Goal: Transaction & Acquisition: Purchase product/service

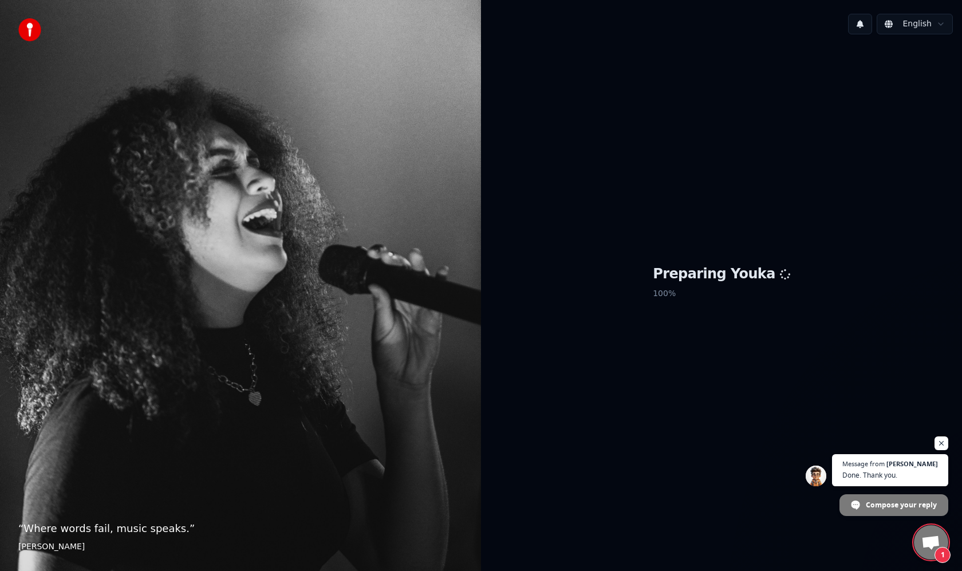
click at [927, 536] on span "Open chat" at bounding box center [930, 543] width 19 height 16
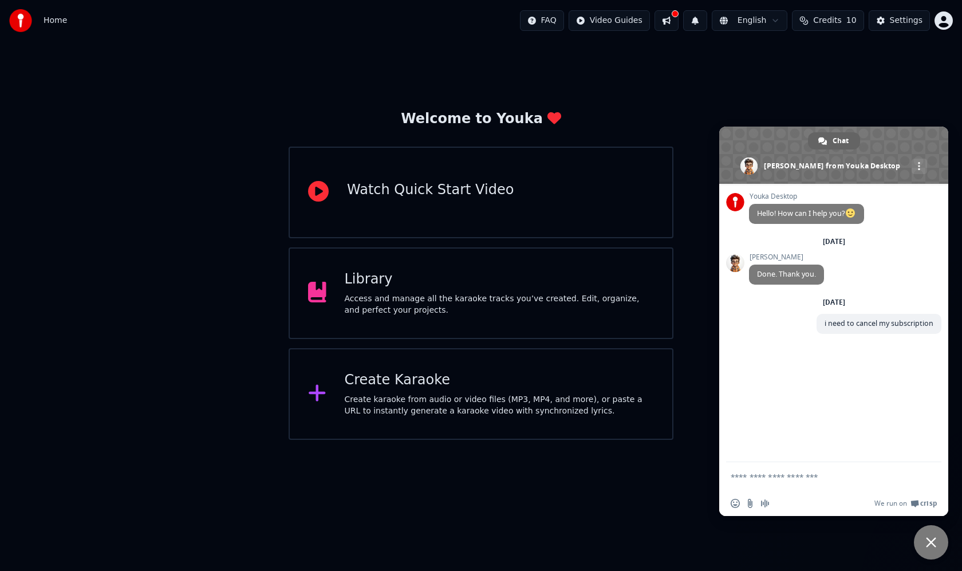
click at [861, 56] on div "Welcome to Youka Watch Quick Start Video Library Access and manage all the kara…" at bounding box center [481, 240] width 962 height 399
click at [928, 545] on span "Close chat" at bounding box center [931, 542] width 10 height 10
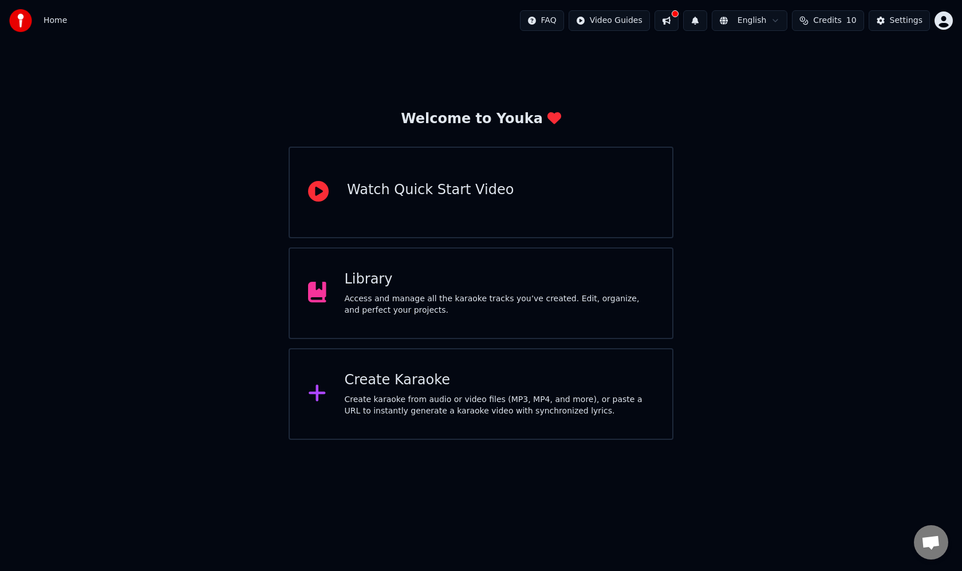
click at [390, 389] on div "Create Karaoke Create karaoke from audio or video files (MP3, MP4, and more), o…" at bounding box center [500, 394] width 310 height 46
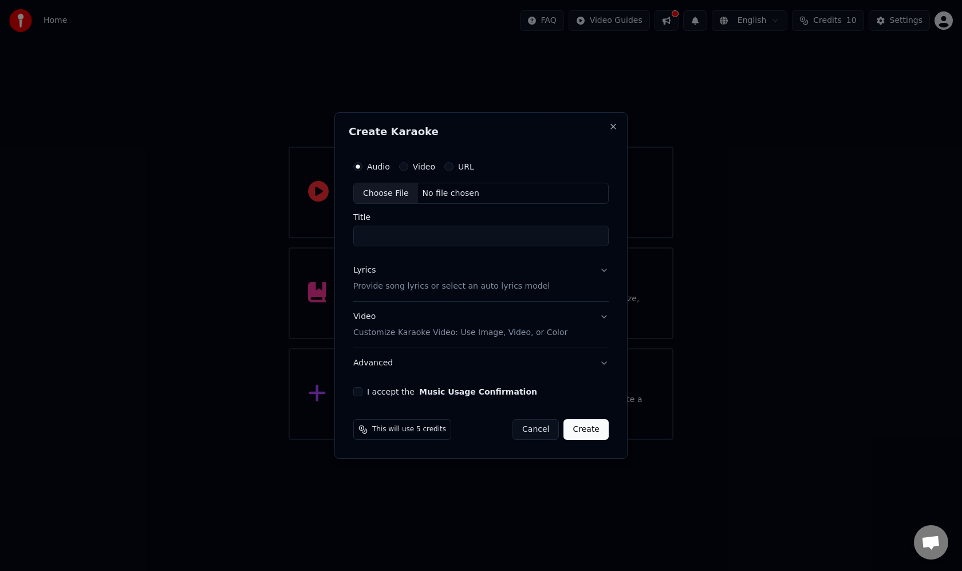
click at [454, 192] on div "No file chosen" at bounding box center [451, 193] width 66 height 11
click at [535, 235] on input "**********" at bounding box center [481, 236] width 260 height 21
type input "**********"
click at [357, 391] on button "I accept the Music Usage Confirmation" at bounding box center [355, 391] width 9 height 9
click at [594, 434] on button "Create" at bounding box center [588, 429] width 45 height 21
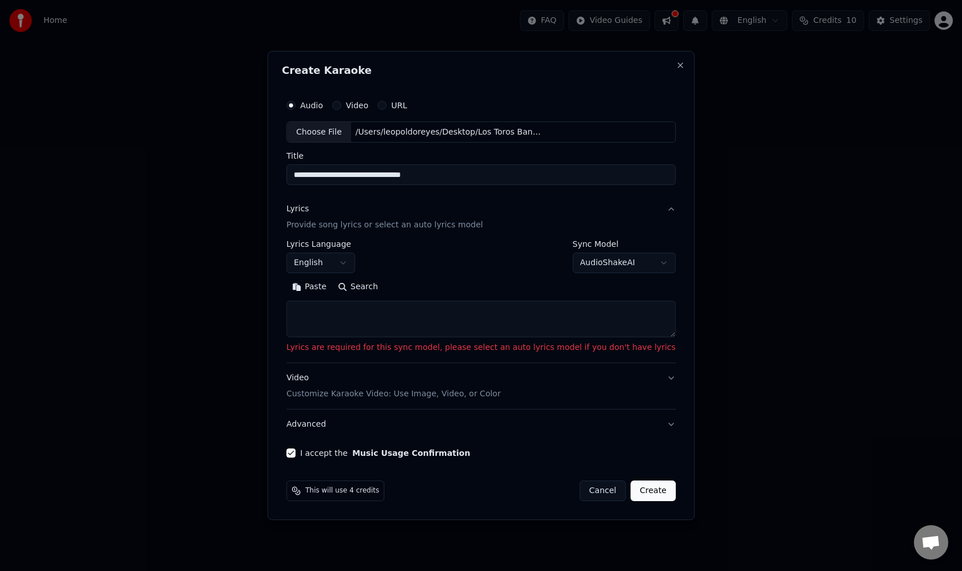
click at [602, 261] on body "**********" at bounding box center [481, 220] width 962 height 440
select select "**********"
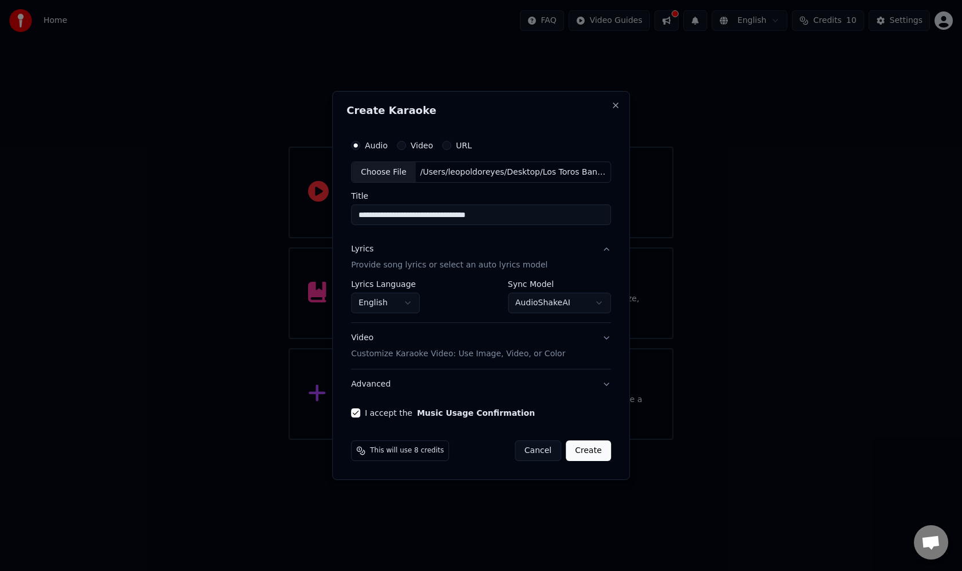
click at [582, 448] on button "Create" at bounding box center [588, 450] width 45 height 21
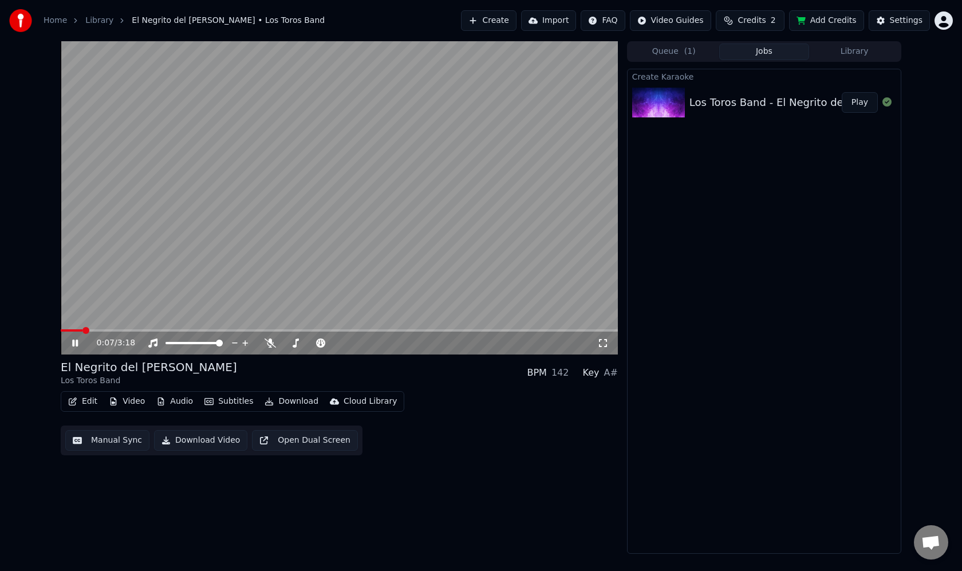
click at [88, 400] on button "Edit" at bounding box center [83, 401] width 38 height 16
click at [273, 344] on icon at bounding box center [270, 342] width 11 height 9
click at [83, 400] on button "Edit" at bounding box center [83, 401] width 38 height 16
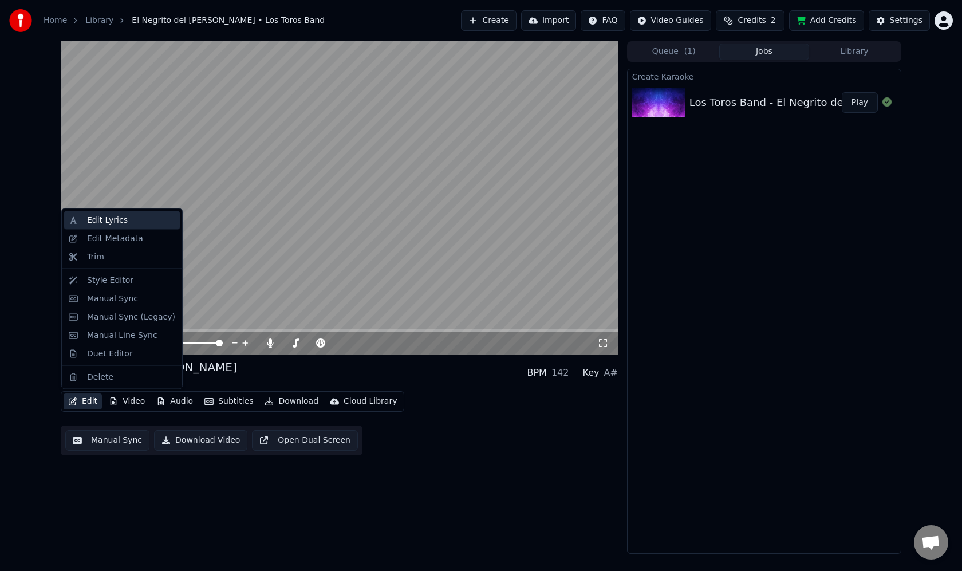
click at [110, 219] on div "Edit Lyrics" at bounding box center [107, 220] width 41 height 11
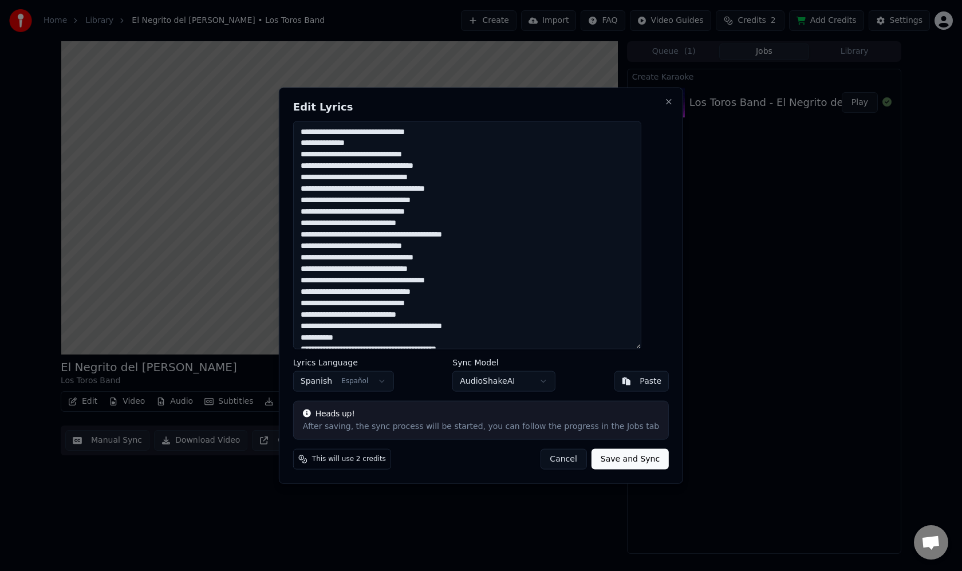
click at [434, 178] on textarea at bounding box center [467, 235] width 348 height 228
click at [446, 199] on textarea at bounding box center [467, 235] width 348 height 228
click at [452, 209] on textarea at bounding box center [467, 235] width 348 height 228
click at [495, 233] on textarea at bounding box center [467, 235] width 348 height 228
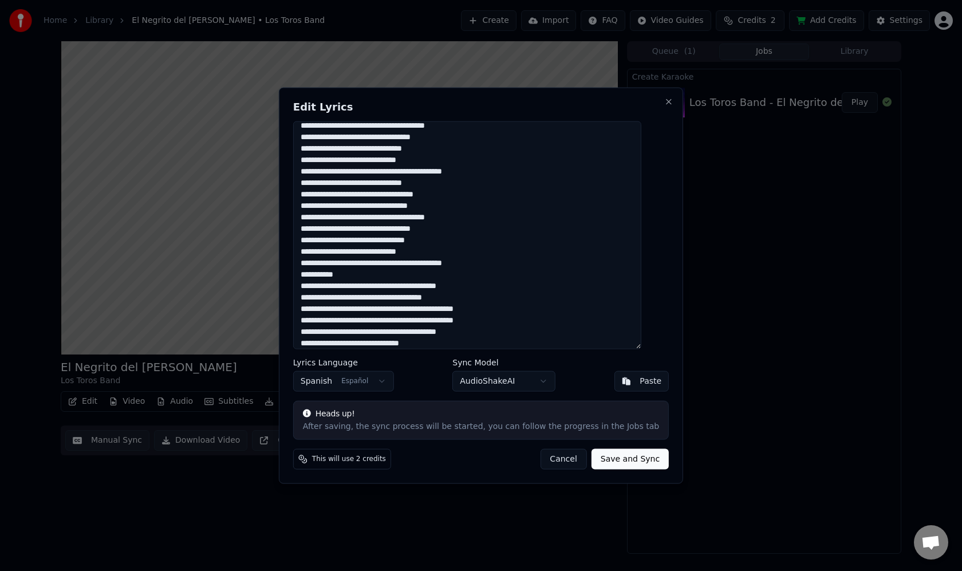
scroll to position [69, 0]
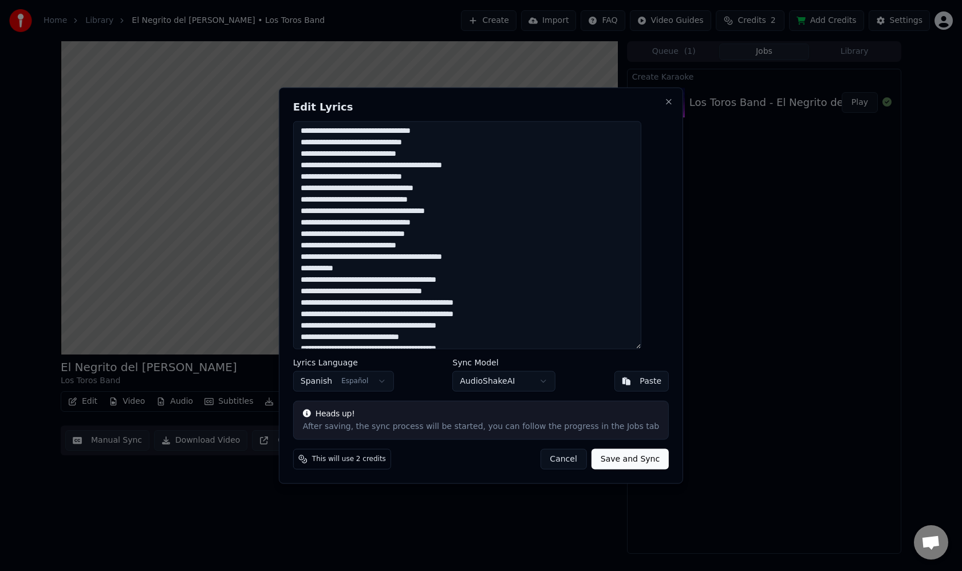
click at [435, 198] on textarea at bounding box center [467, 235] width 348 height 228
drag, startPoint x: 445, startPoint y: 222, endPoint x: 482, endPoint y: 208, distance: 39.9
click at [446, 222] on textarea at bounding box center [467, 235] width 348 height 228
click at [392, 235] on textarea at bounding box center [467, 235] width 348 height 228
click at [495, 254] on textarea at bounding box center [467, 235] width 348 height 228
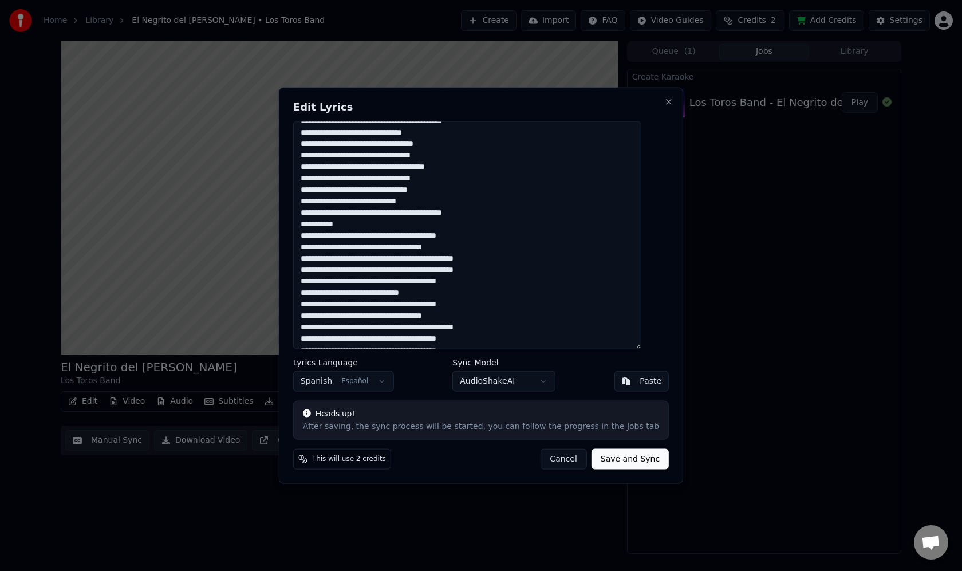
scroll to position [116, 0]
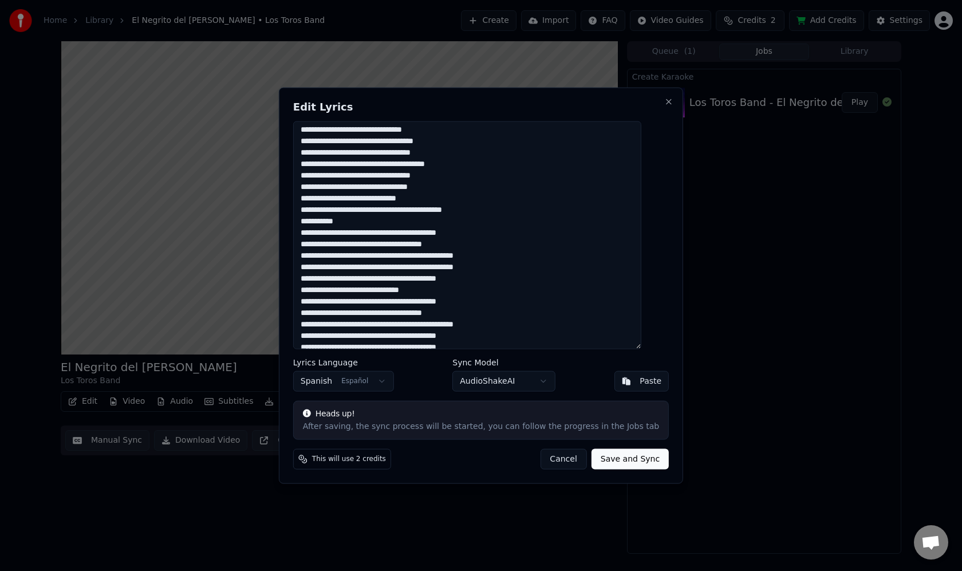
click at [385, 254] on textarea at bounding box center [467, 235] width 348 height 228
click at [383, 263] on textarea at bounding box center [467, 235] width 348 height 228
click at [486, 251] on textarea at bounding box center [467, 235] width 348 height 228
drag, startPoint x: 484, startPoint y: 253, endPoint x: 490, endPoint y: 251, distance: 6.0
click at [484, 253] on textarea at bounding box center [467, 235] width 348 height 228
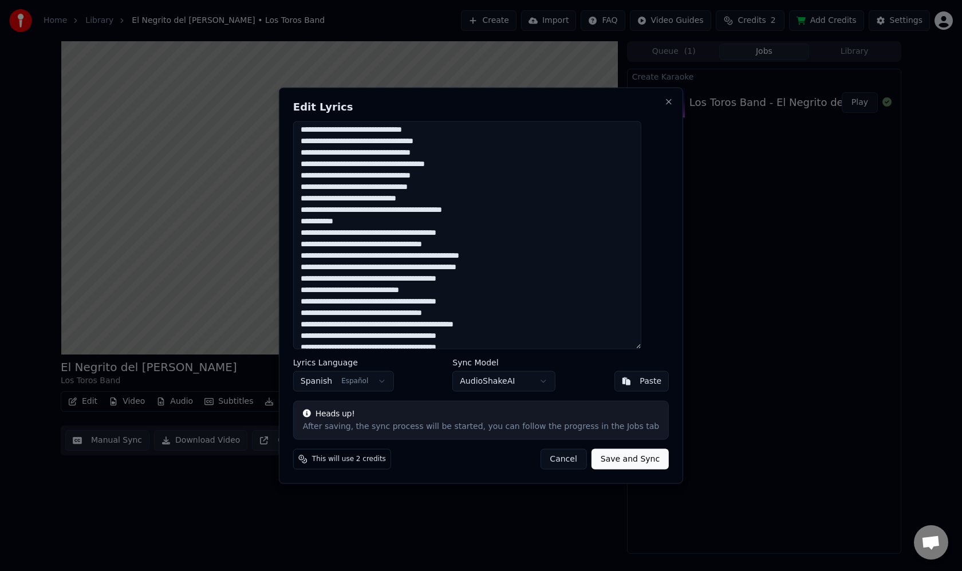
drag, startPoint x: 484, startPoint y: 269, endPoint x: 492, endPoint y: 266, distance: 8.2
click at [484, 269] on textarea at bounding box center [467, 235] width 348 height 228
click at [427, 289] on textarea at bounding box center [467, 235] width 348 height 228
click at [384, 326] on textarea at bounding box center [467, 235] width 348 height 228
click at [484, 324] on textarea at bounding box center [467, 235] width 348 height 228
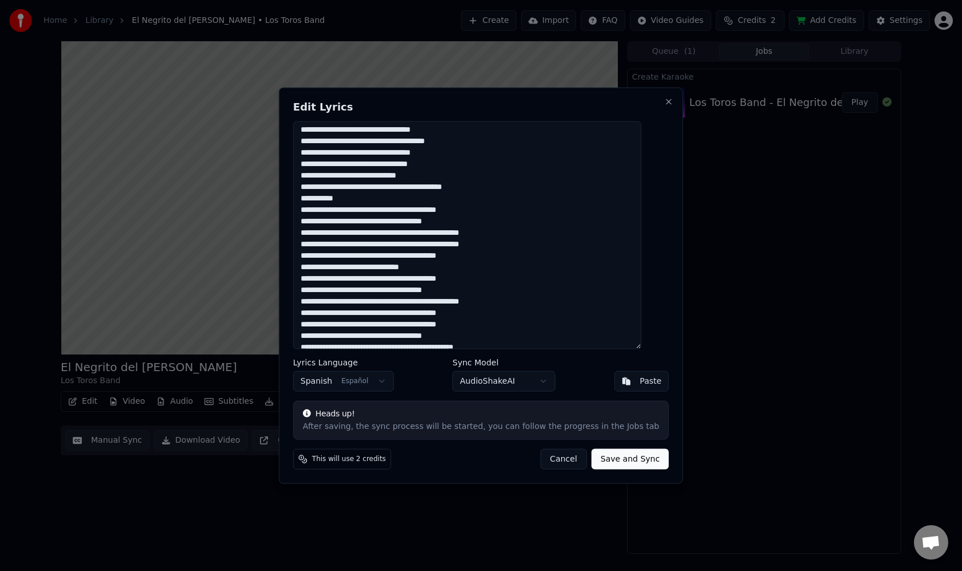
scroll to position [159, 0]
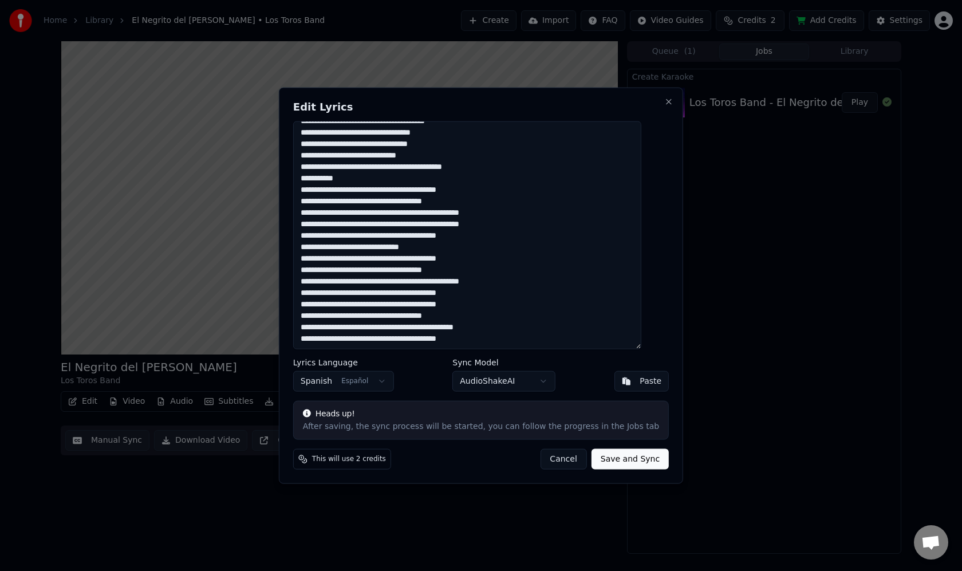
click at [384, 326] on textarea at bounding box center [467, 235] width 348 height 228
drag, startPoint x: 484, startPoint y: 328, endPoint x: 489, endPoint y: 324, distance: 6.5
click at [484, 328] on textarea at bounding box center [467, 235] width 348 height 228
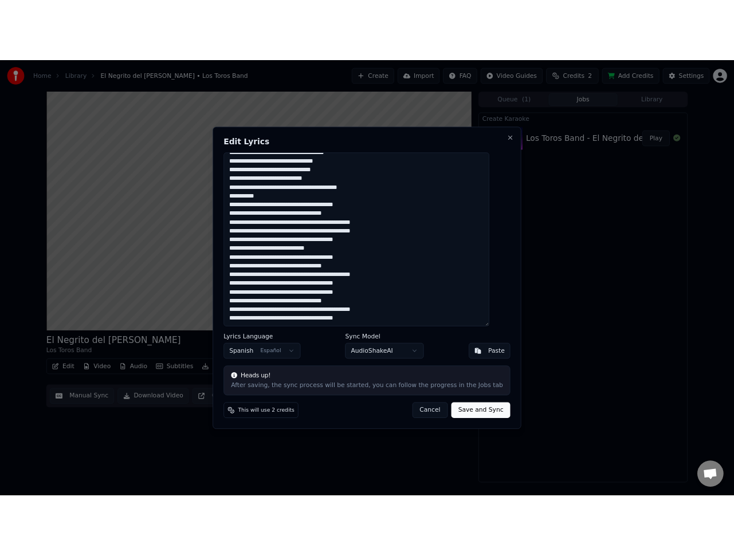
scroll to position [0, 0]
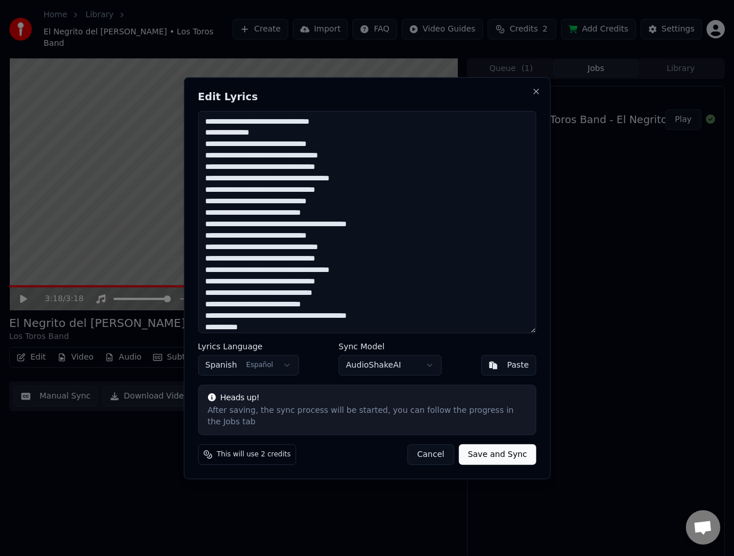
click at [216, 190] on textarea at bounding box center [367, 222] width 338 height 222
click at [328, 203] on textarea at bounding box center [367, 222] width 338 height 222
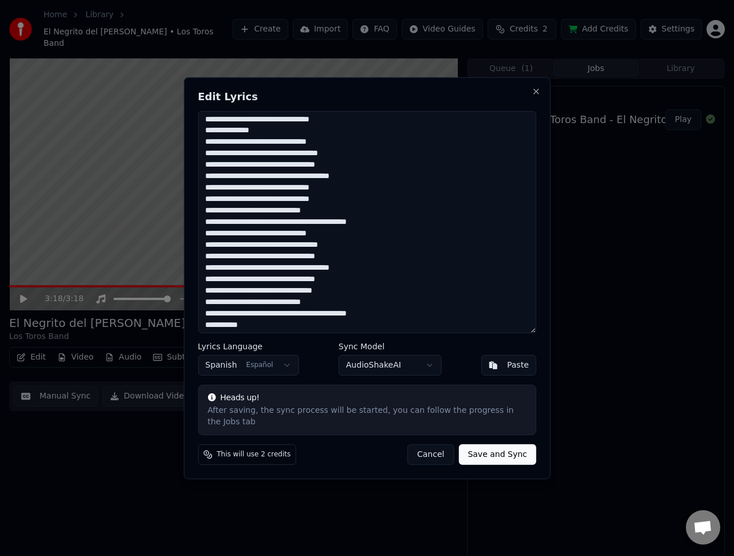
scroll to position [1, 0]
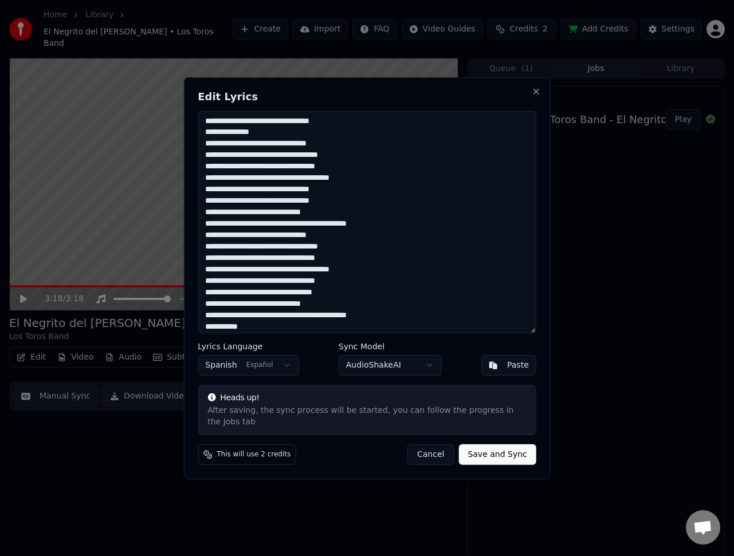
click at [343, 200] on textarea at bounding box center [367, 222] width 338 height 222
click at [282, 200] on textarea at bounding box center [367, 222] width 338 height 222
click at [278, 200] on textarea at bounding box center [367, 222] width 338 height 222
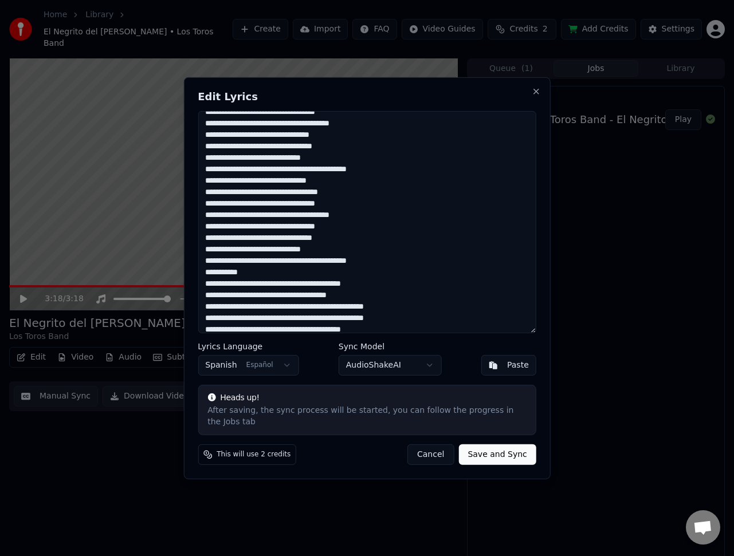
scroll to position [57, 0]
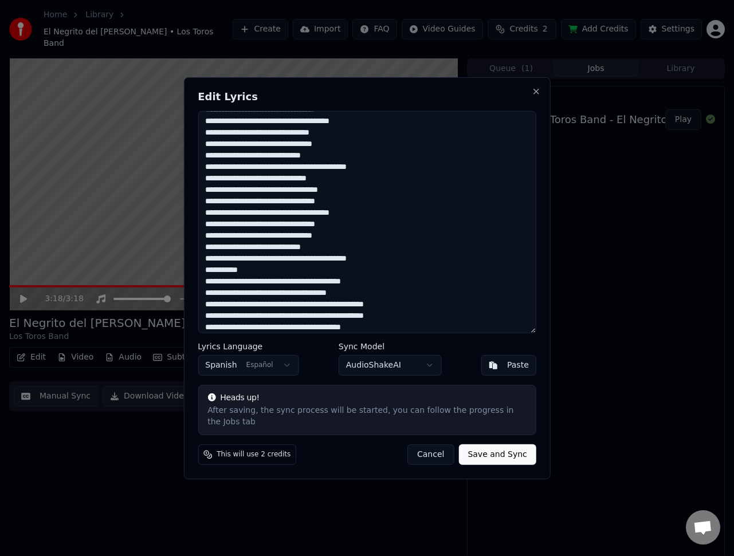
click at [348, 237] on textarea at bounding box center [367, 222] width 338 height 222
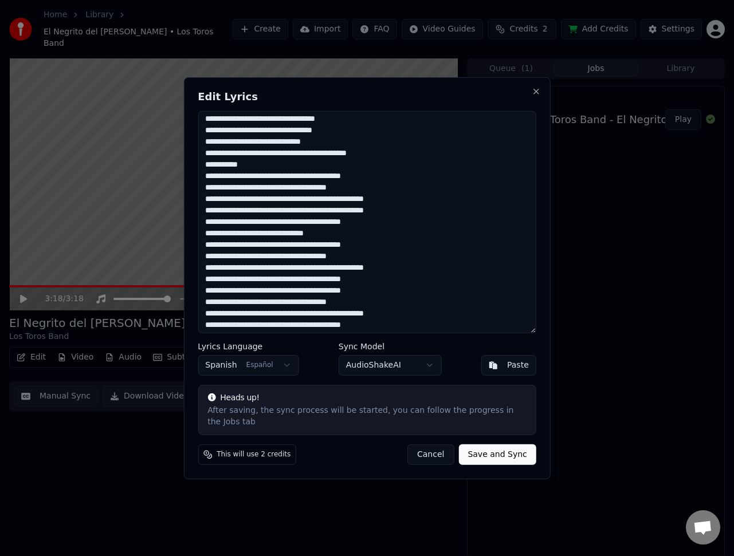
scroll to position [166, 0]
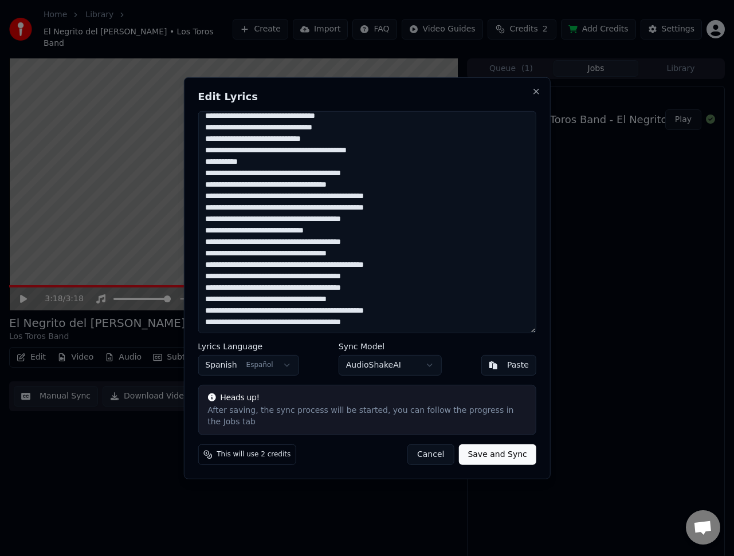
drag, startPoint x: 332, startPoint y: 220, endPoint x: 338, endPoint y: 219, distance: 7.0
click at [331, 220] on textarea at bounding box center [367, 222] width 338 height 222
type textarea "**********"
click at [494, 455] on button "Save and Sync" at bounding box center [496, 454] width 77 height 21
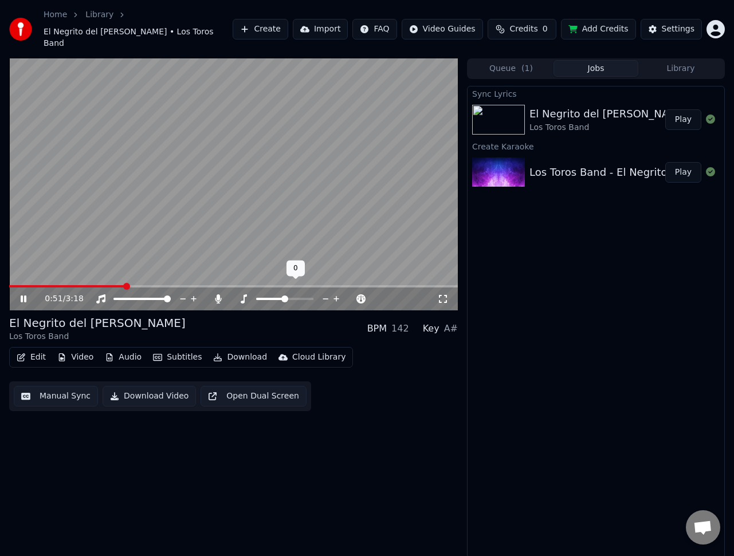
click at [325, 293] on icon at bounding box center [325, 298] width 11 height 11
click at [337, 297] on icon at bounding box center [336, 300] width 6 height 6
click at [325, 293] on icon at bounding box center [325, 298] width 11 height 11
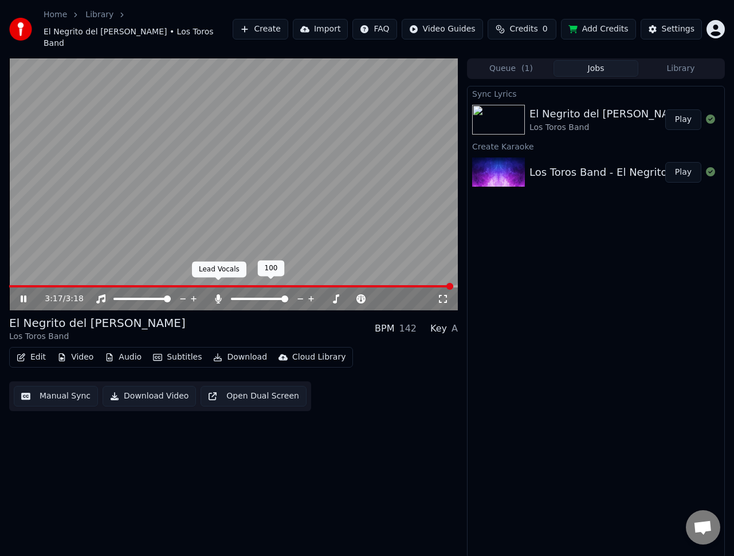
click at [218, 294] on icon at bounding box center [218, 298] width 6 height 9
click at [144, 386] on button "Download Video" at bounding box center [149, 396] width 93 height 21
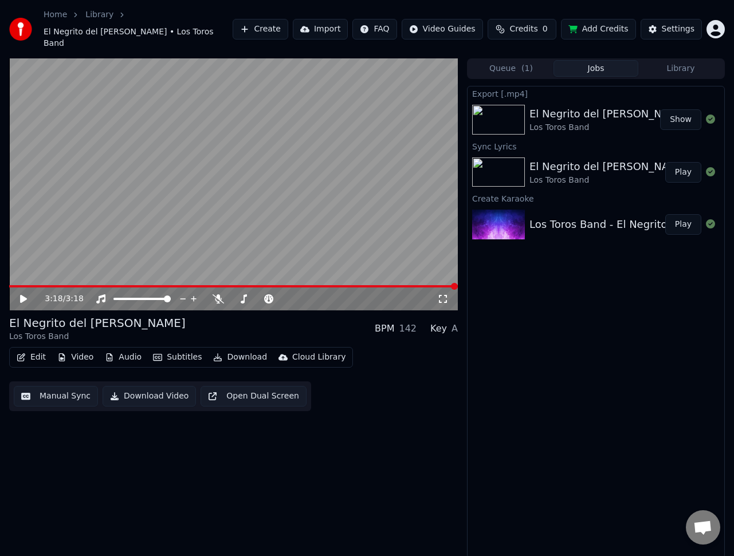
click at [685, 109] on button "Show" at bounding box center [680, 119] width 41 height 21
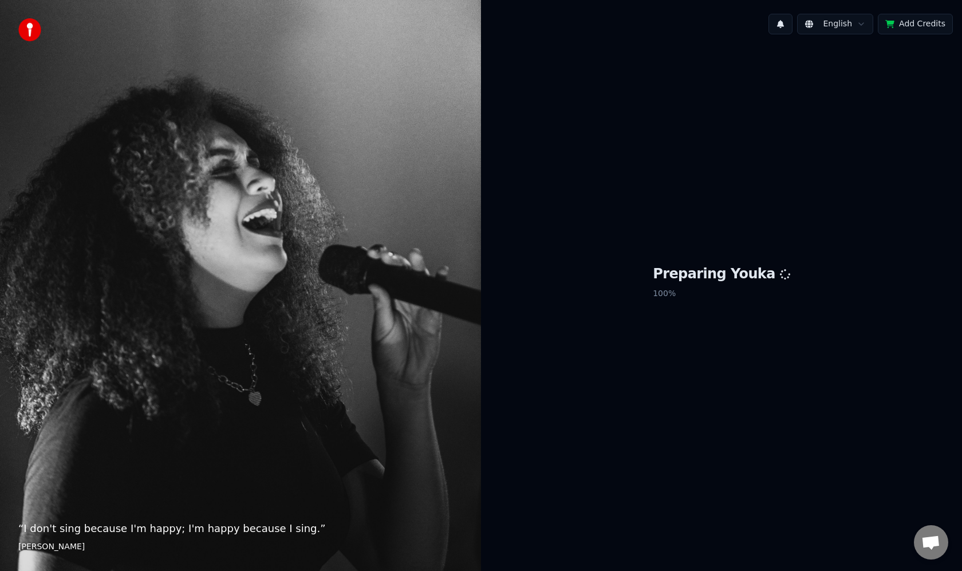
click at [951, 547] on div "English Add Credits Preparing Youka 100 %" at bounding box center [721, 285] width 481 height 571
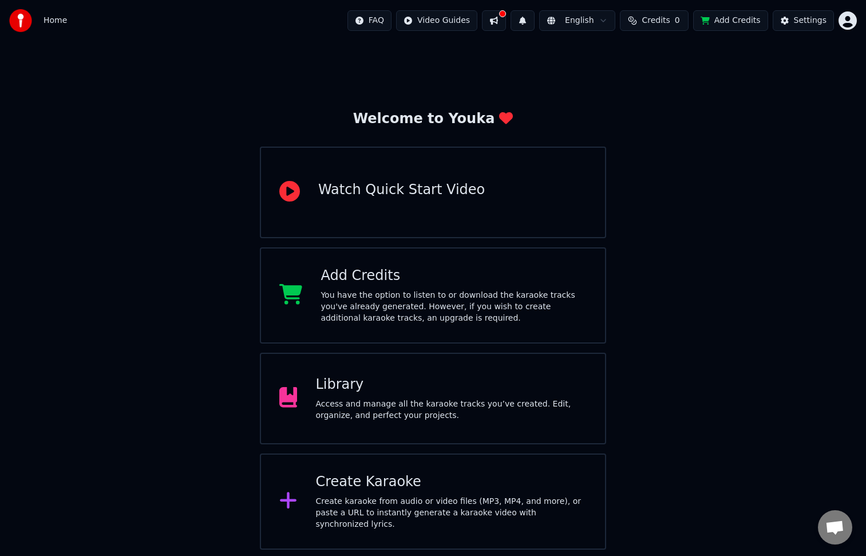
click at [385, 388] on div "Library" at bounding box center [451, 385] width 271 height 18
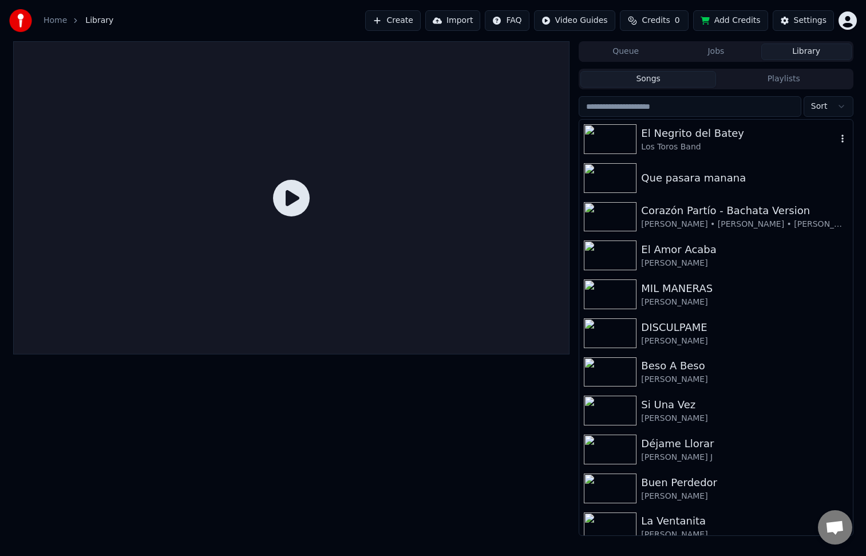
click at [699, 145] on div "Los Toros Band" at bounding box center [738, 146] width 195 height 11
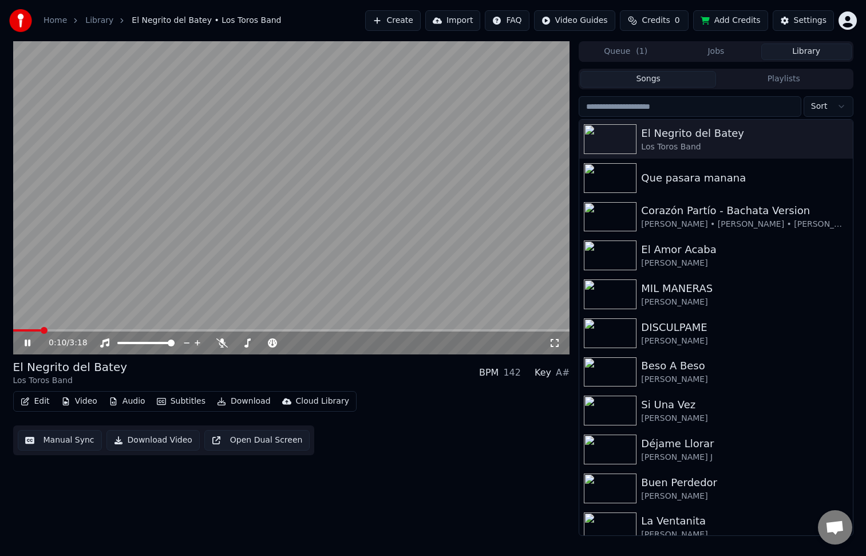
drag, startPoint x: 27, startPoint y: 342, endPoint x: 88, endPoint y: 340, distance: 60.2
click at [27, 342] on icon at bounding box center [35, 342] width 27 height 9
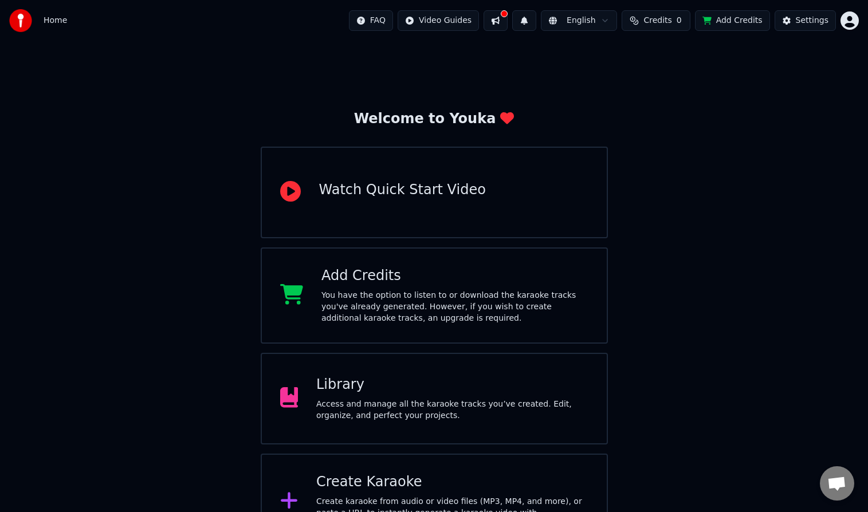
scroll to position [33, 0]
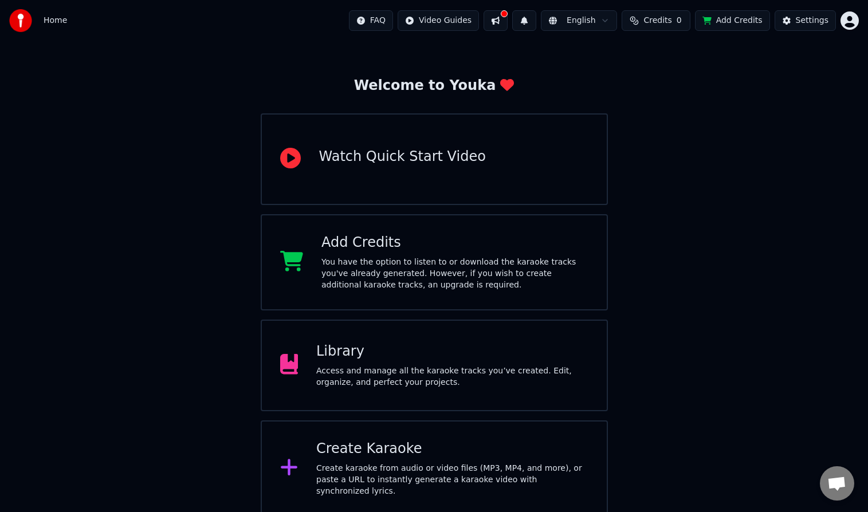
click at [726, 19] on button "Add Credits" at bounding box center [732, 20] width 75 height 21
click at [836, 490] on span "Open chat" at bounding box center [836, 484] width 19 height 16
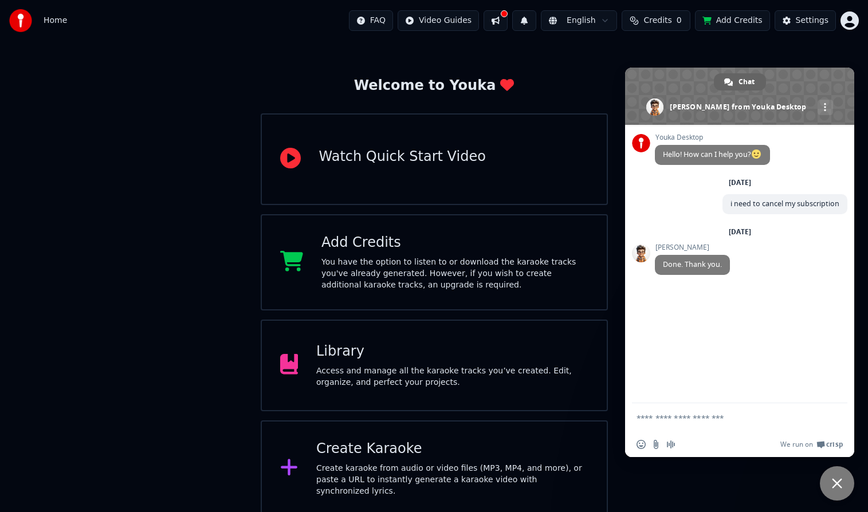
click at [697, 420] on textarea "Compose your message..." at bounding box center [727, 417] width 183 height 29
click at [853, 23] on html "**********" at bounding box center [434, 242] width 868 height 550
click at [767, 68] on span "Billing" at bounding box center [768, 73] width 25 height 11
click at [746, 19] on button "Add Credits" at bounding box center [732, 20] width 75 height 21
click at [664, 21] on span "Credits" at bounding box center [657, 20] width 28 height 11
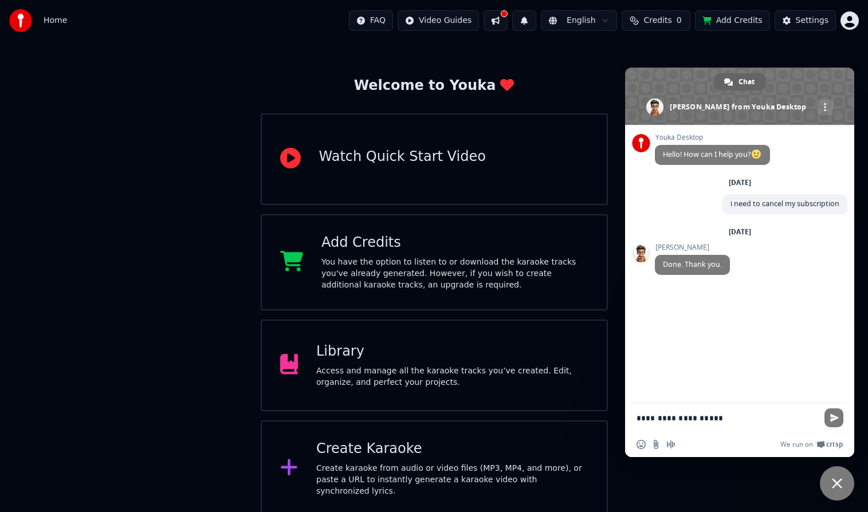
drag, startPoint x: 686, startPoint y: 92, endPoint x: 709, endPoint y: 125, distance: 40.3
click at [698, 107] on span at bounding box center [739, 96] width 229 height 57
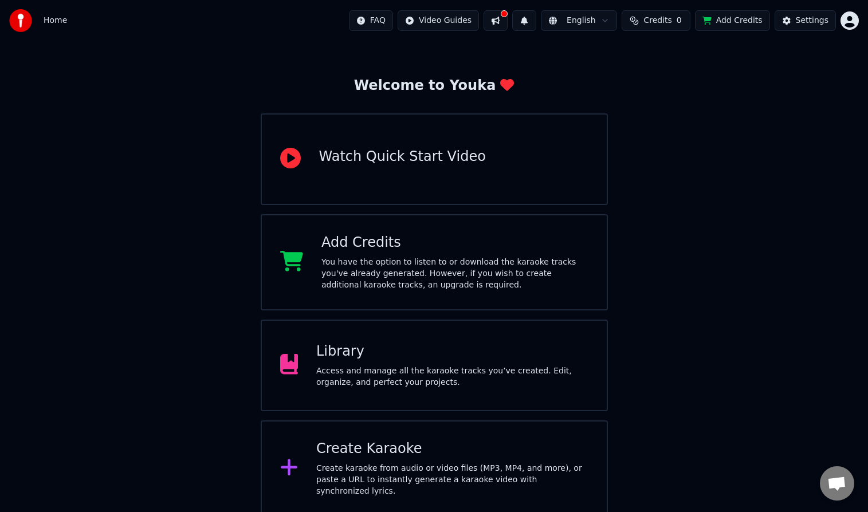
click at [647, 17] on span "Credits" at bounding box center [657, 20] width 28 height 11
click at [655, 90] on button "Refresh" at bounding box center [658, 86] width 59 height 21
click at [839, 486] on span "Open chat" at bounding box center [836, 484] width 19 height 16
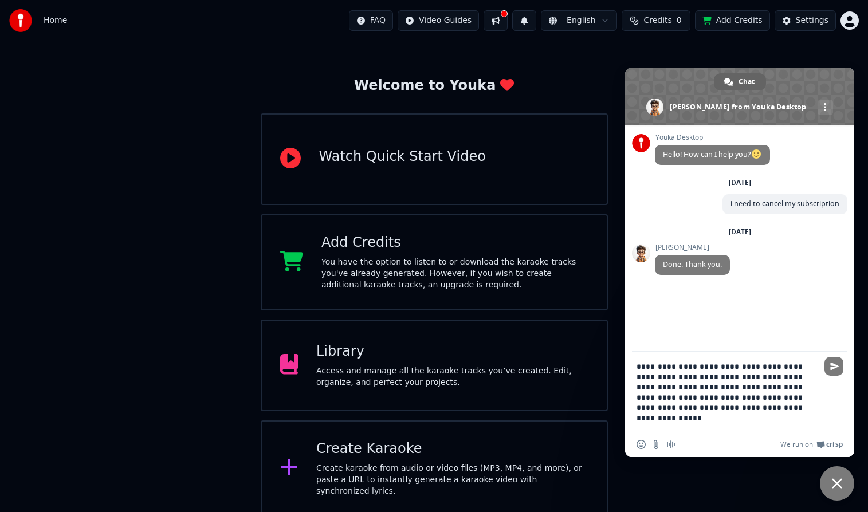
type textarea "**********"
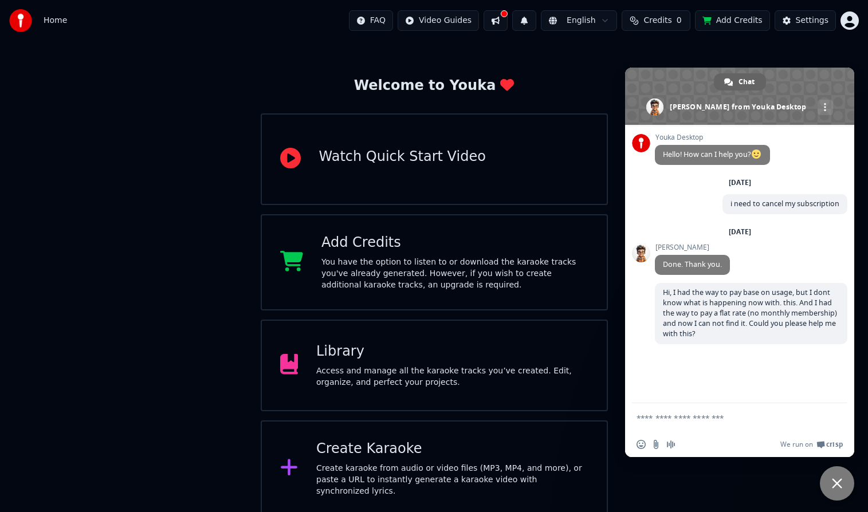
click at [790, 49] on div "Welcome to Youka Watch Quick Start Video Add Credits You have the option to lis…" at bounding box center [434, 262] width 868 height 509
click at [574, 61] on div "Welcome to Youka Watch Quick Start Video Add Credits You have the option to lis…" at bounding box center [434, 262] width 868 height 509
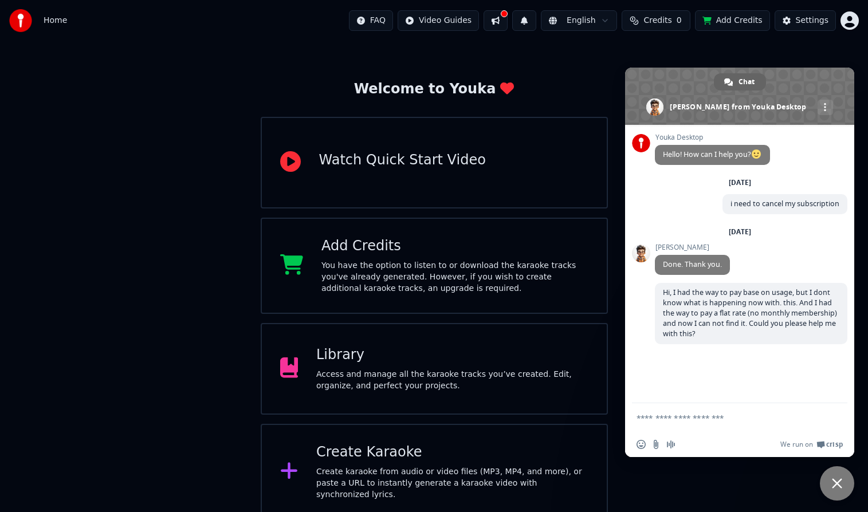
scroll to position [29, 0]
click at [591, 59] on div "Welcome to Youka Watch Quick Start Video Add Credits You have the option to lis…" at bounding box center [434, 267] width 868 height 509
click at [731, 24] on button "Add Credits" at bounding box center [732, 20] width 75 height 21
click at [685, 417] on textarea "Compose your message..." at bounding box center [727, 417] width 183 height 29
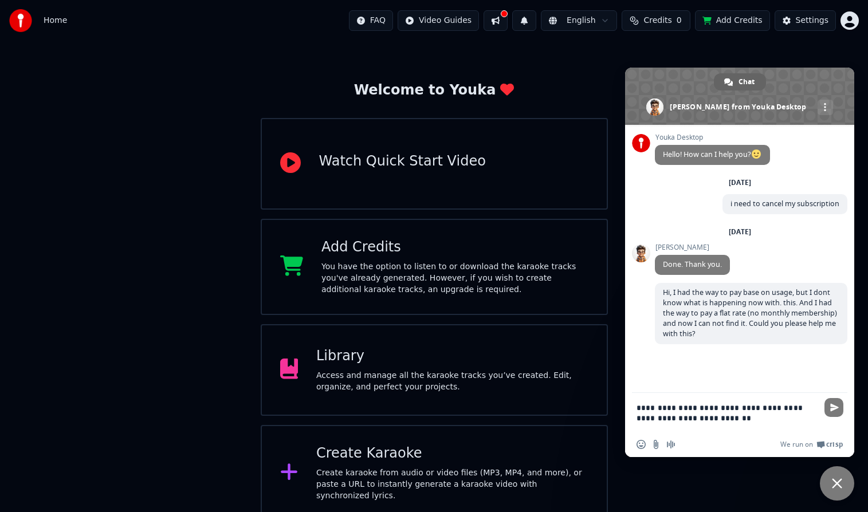
type textarea "**********"
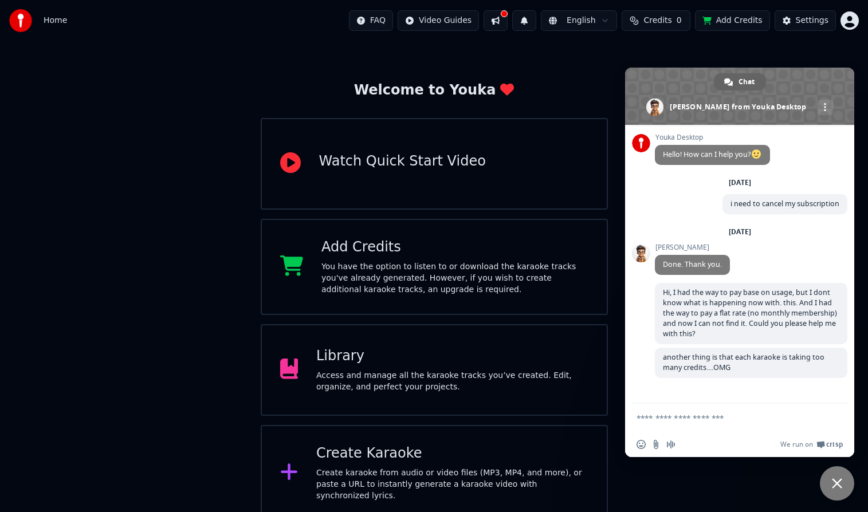
scroll to position [0, 0]
click at [334, 71] on div "Welcome to Youka Watch Quick Start Video Add Credits You have the option to lis…" at bounding box center [434, 267] width 868 height 509
drag, startPoint x: 170, startPoint y: 416, endPoint x: 265, endPoint y: 439, distance: 97.8
click at [176, 418] on div "Welcome to Youka Watch Quick Start Video Add Credits You have the option to lis…" at bounding box center [434, 267] width 868 height 509
click at [373, 458] on div "Create Karaoke" at bounding box center [452, 453] width 272 height 18
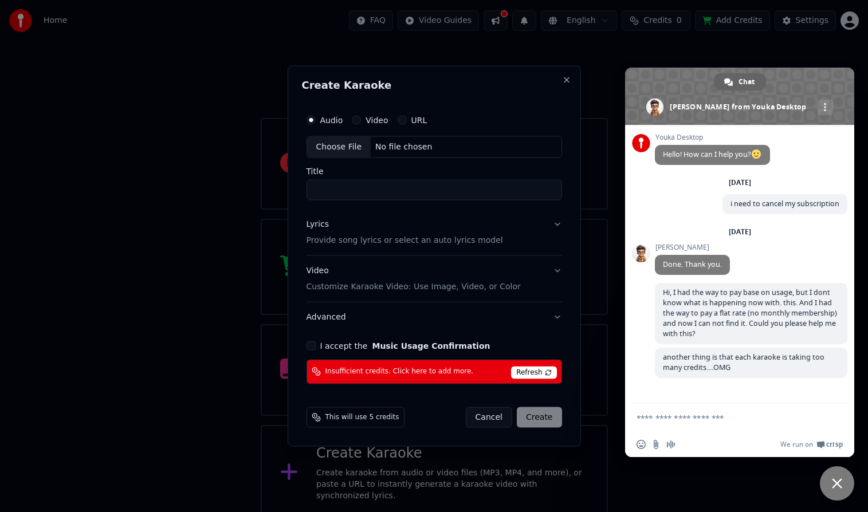
click at [530, 372] on span "Refresh" at bounding box center [533, 372] width 45 height 13
drag, startPoint x: 680, startPoint y: 37, endPoint x: 693, endPoint y: 30, distance: 14.6
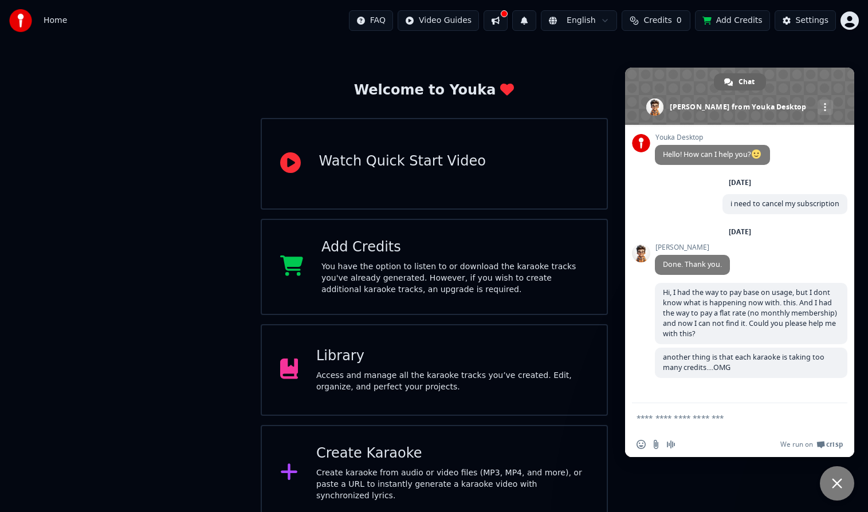
click at [730, 20] on button "Add Credits" at bounding box center [732, 20] width 75 height 21
